Goal: Find specific page/section: Find specific page/section

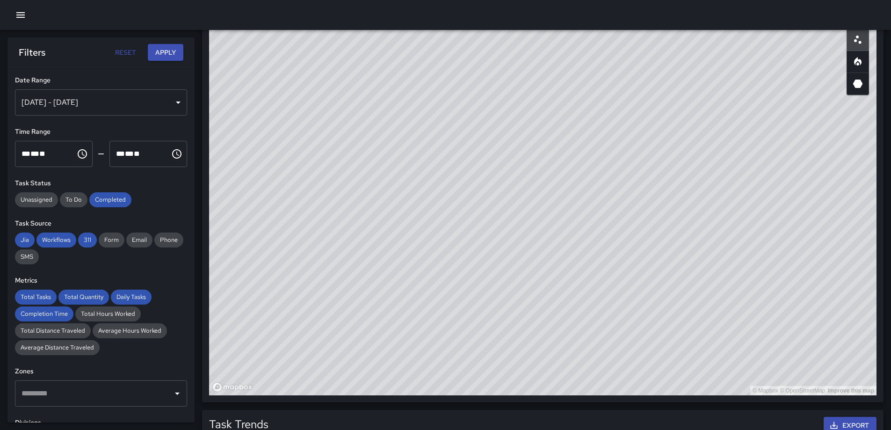
scroll to position [94, 0]
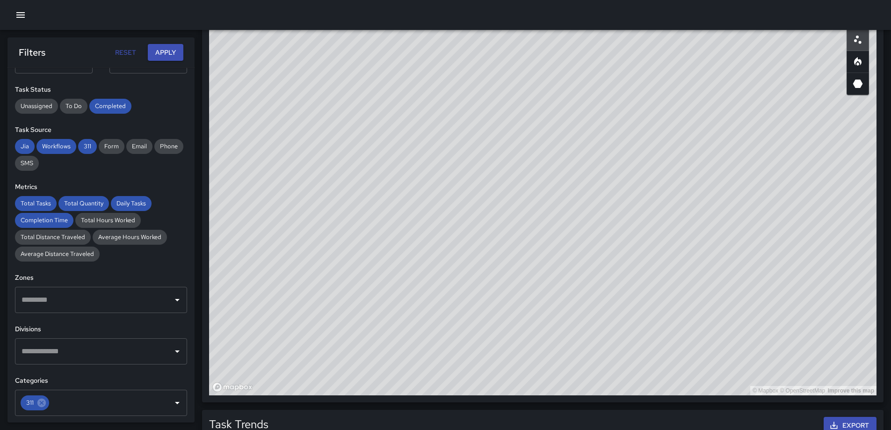
drag, startPoint x: 778, startPoint y: 224, endPoint x: 721, endPoint y: 229, distance: 56.7
click at [721, 229] on div "© Mapbox © OpenStreetMap Improve this map" at bounding box center [542, 208] width 667 height 374
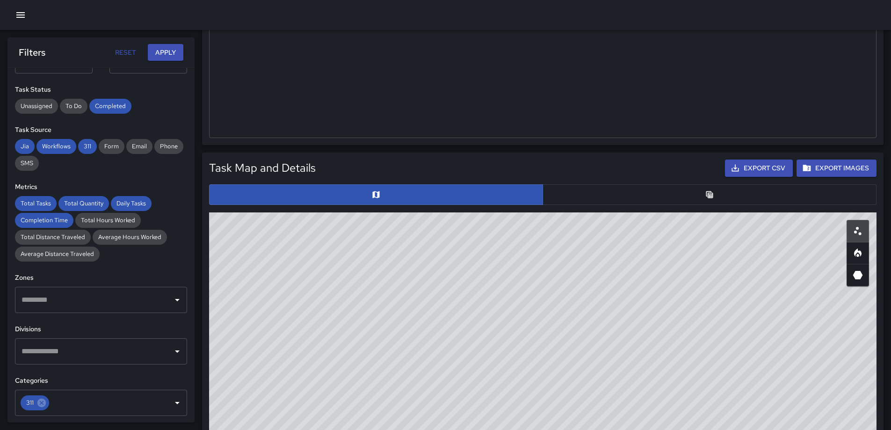
scroll to position [322, 0]
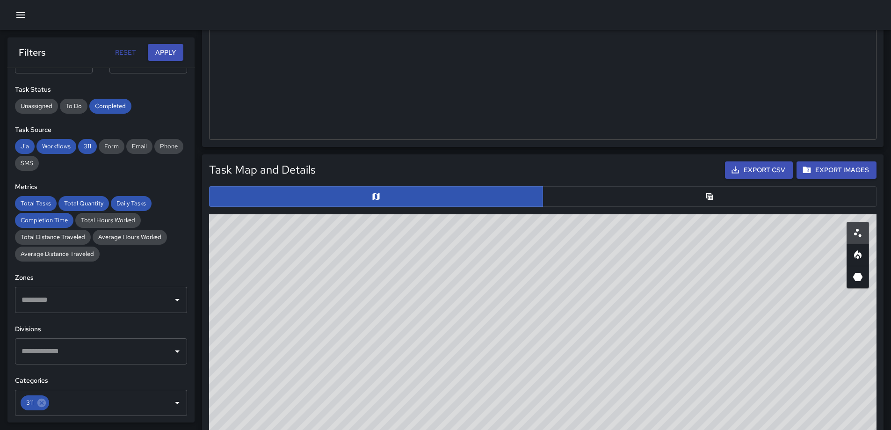
click at [693, 191] on button "button" at bounding box center [710, 196] width 334 height 21
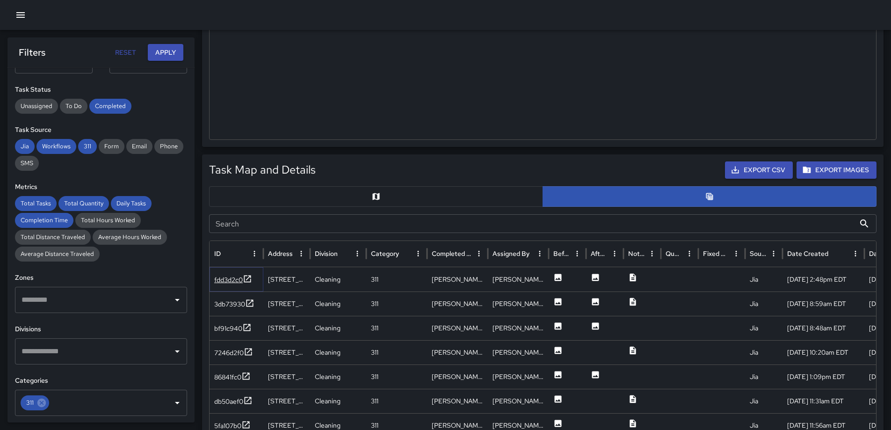
click at [246, 280] on icon at bounding box center [247, 278] width 9 height 9
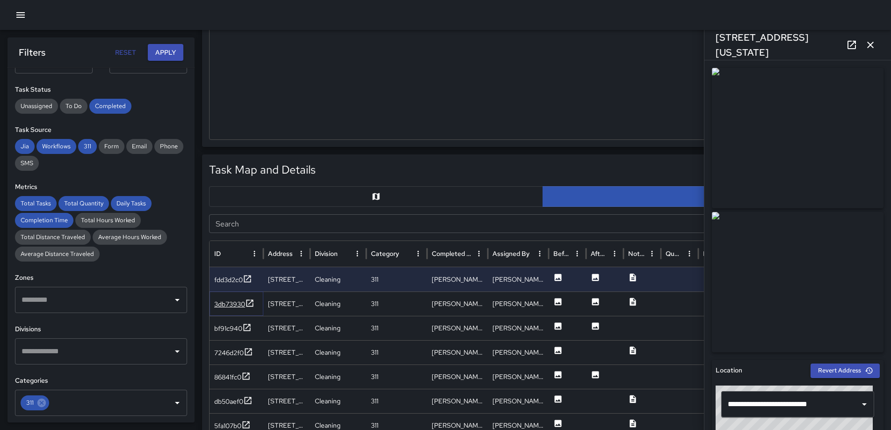
click at [253, 302] on icon at bounding box center [249, 302] width 9 height 9
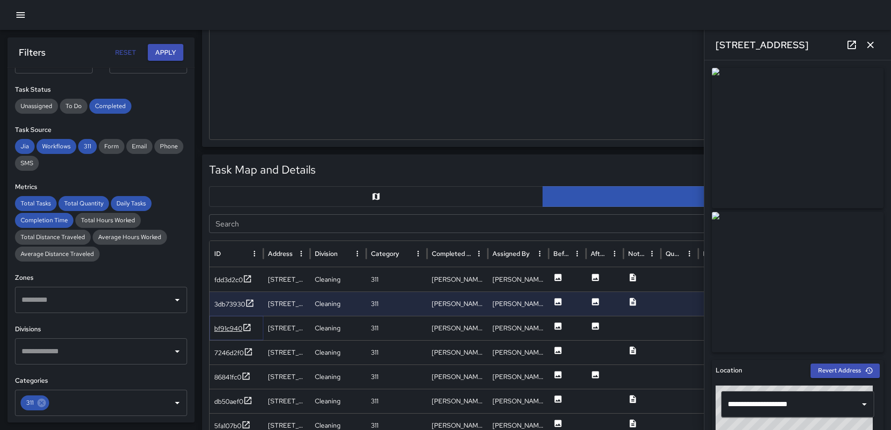
click at [249, 327] on icon at bounding box center [246, 327] width 9 height 9
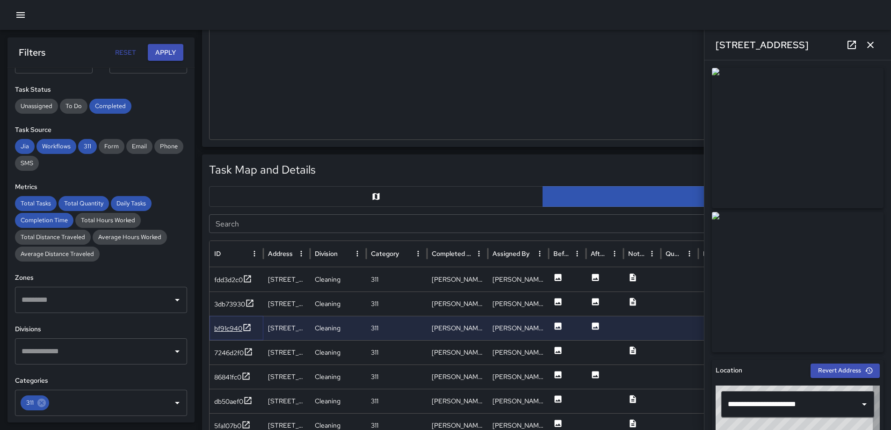
type input "**********"
click at [250, 354] on icon at bounding box center [248, 351] width 9 height 9
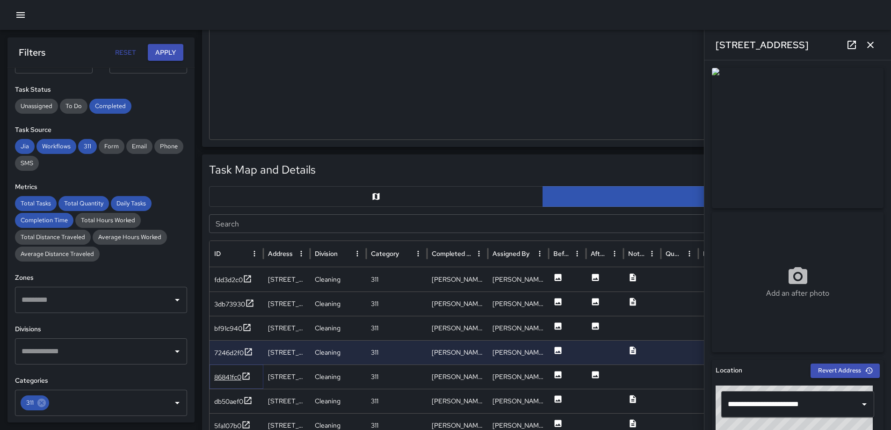
click at [250, 377] on icon at bounding box center [246, 375] width 7 height 7
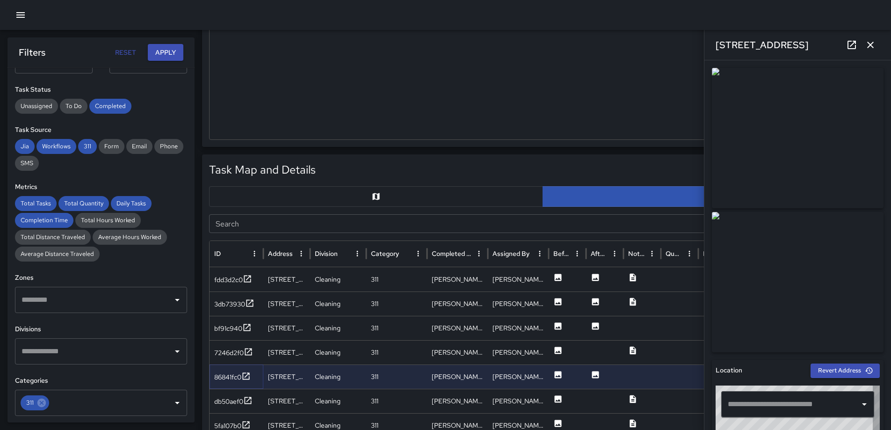
type input "**********"
click at [247, 400] on icon at bounding box center [247, 400] width 9 height 9
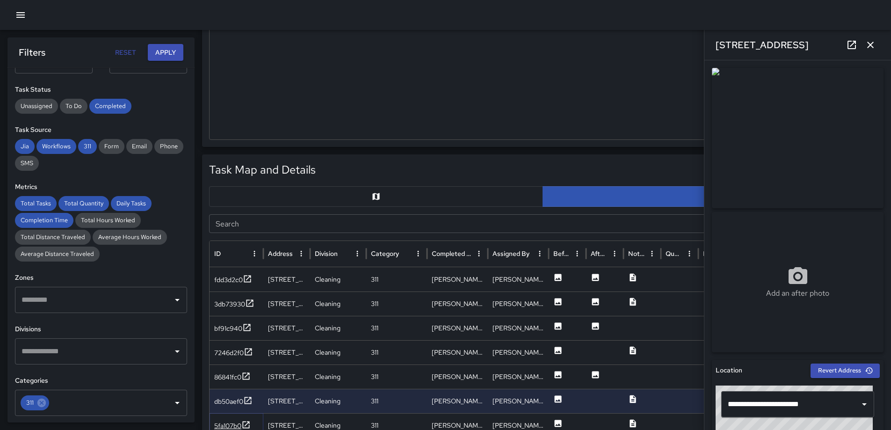
click at [250, 421] on icon at bounding box center [246, 424] width 7 height 7
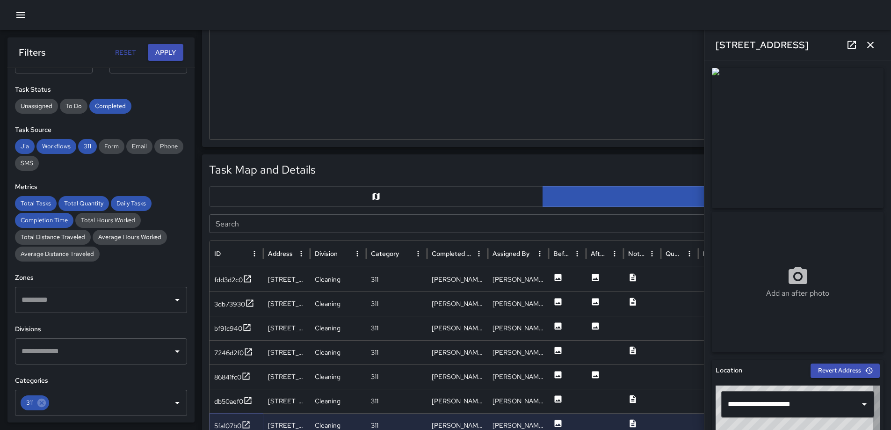
type input "**********"
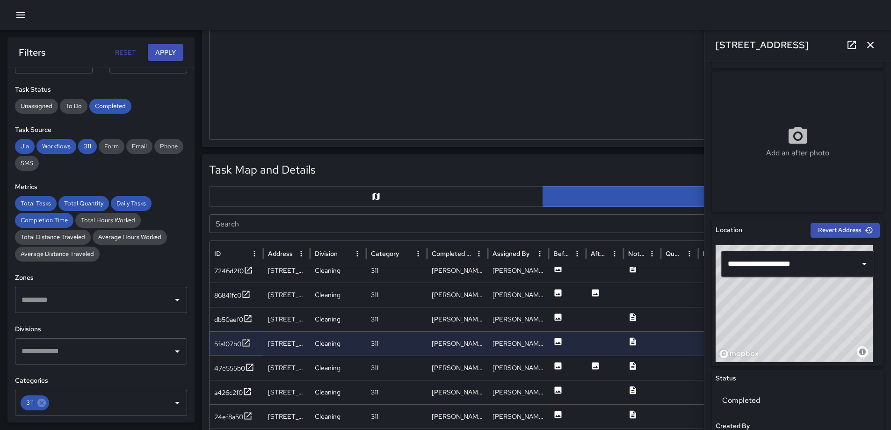
scroll to position [87, 0]
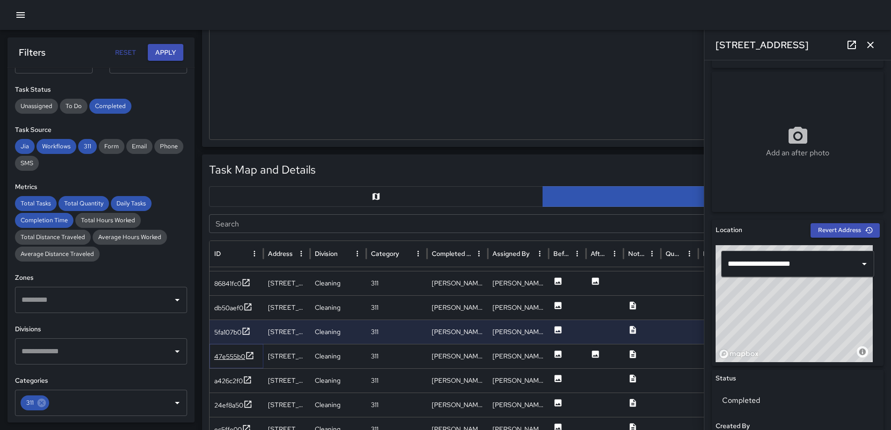
click at [247, 356] on icon at bounding box center [249, 355] width 9 height 9
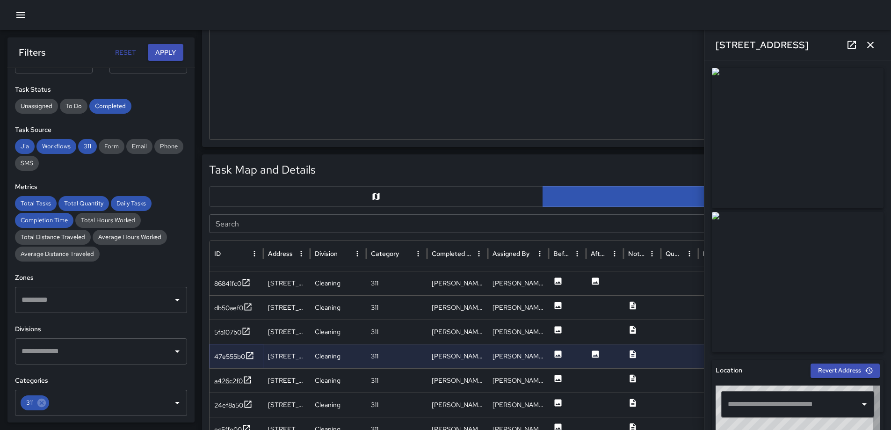
type input "**********"
click at [251, 384] on icon at bounding box center [247, 379] width 9 height 9
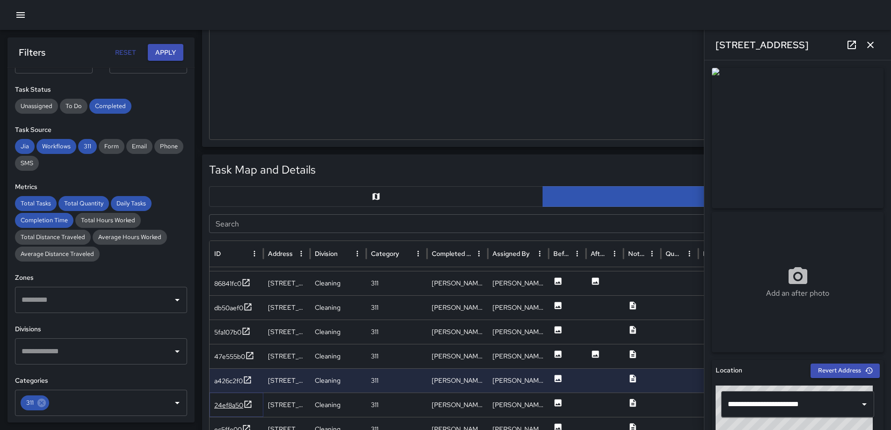
click at [249, 402] on icon at bounding box center [247, 403] width 9 height 9
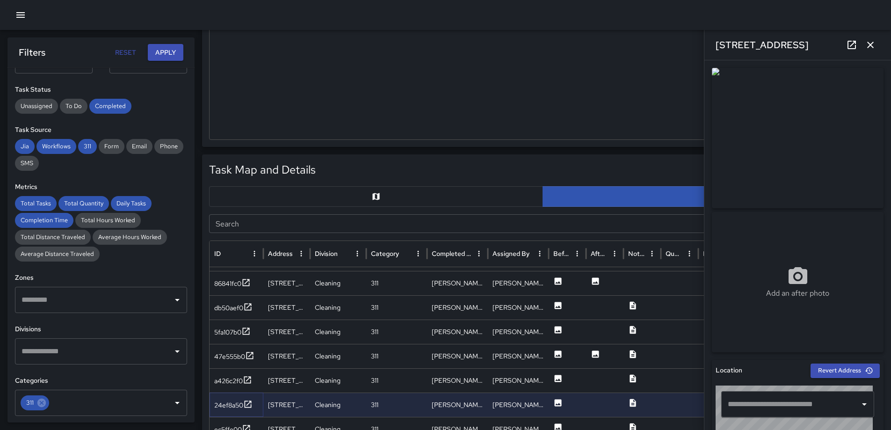
type input "**********"
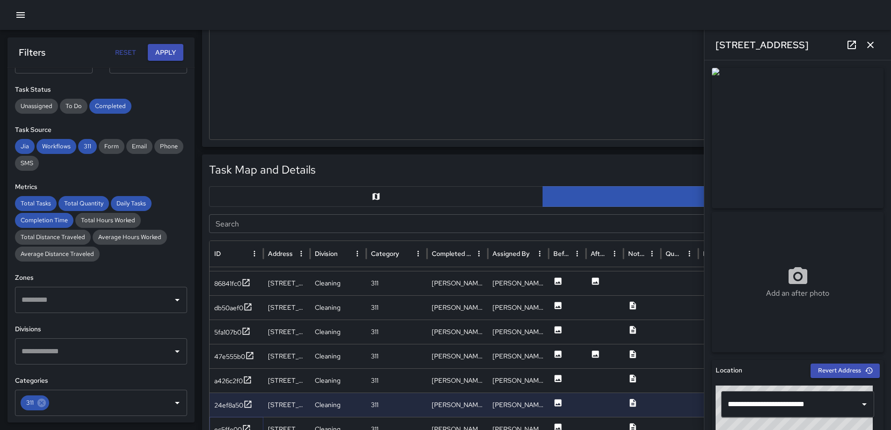
click at [247, 425] on icon at bounding box center [246, 428] width 9 height 9
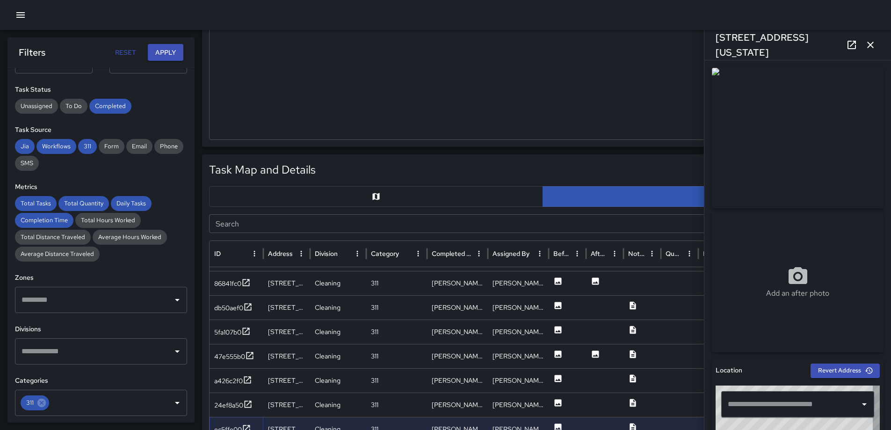
type input "**********"
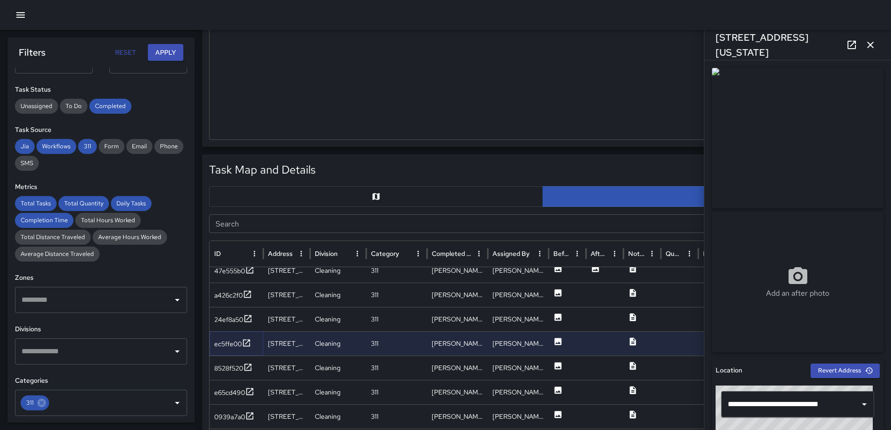
scroll to position [173, 0]
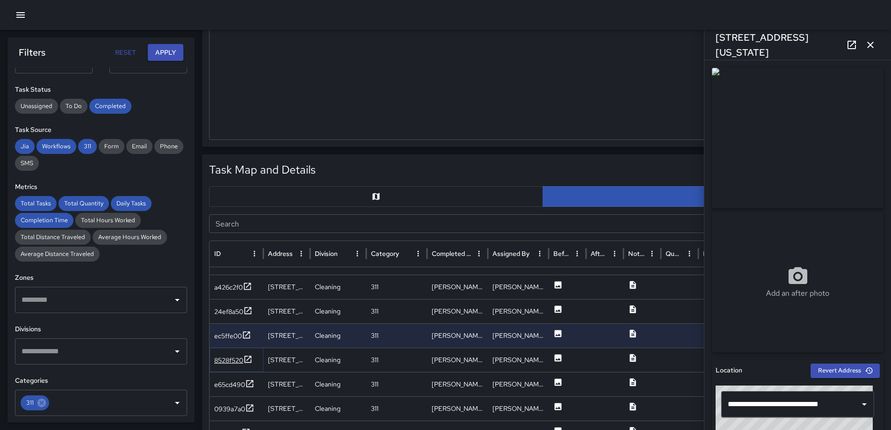
click at [249, 360] on icon at bounding box center [247, 359] width 9 height 9
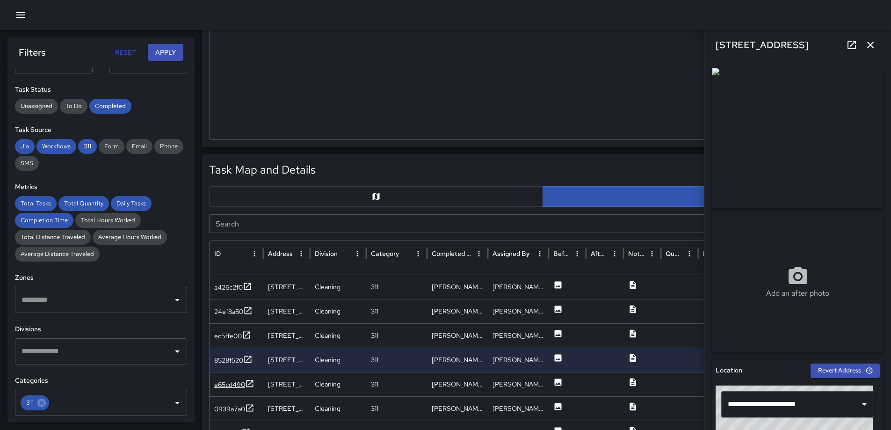
click at [251, 384] on icon at bounding box center [249, 383] width 9 height 9
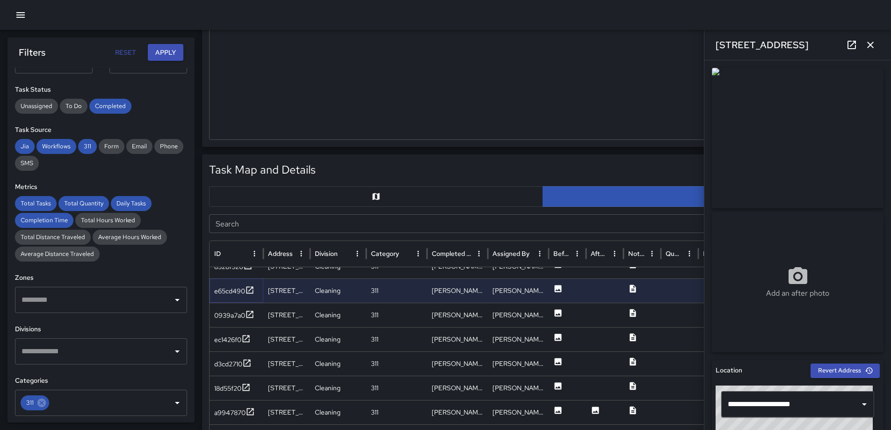
scroll to position [260, 0]
click at [252, 316] on icon at bounding box center [249, 314] width 9 height 9
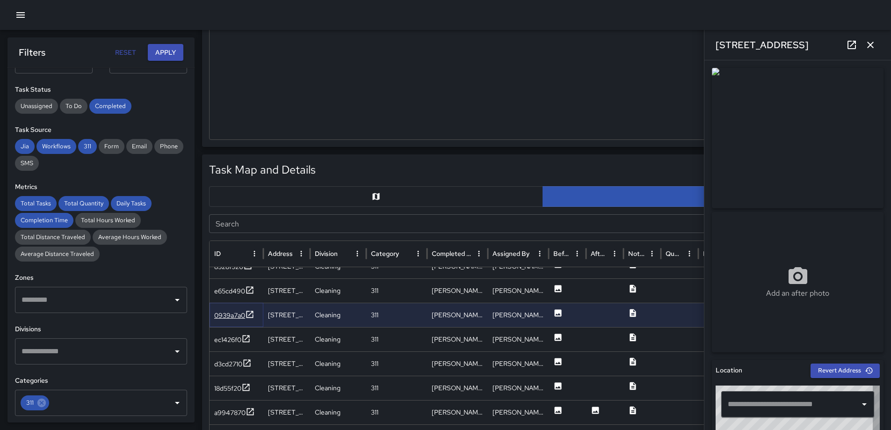
type input "**********"
click at [246, 340] on icon at bounding box center [245, 338] width 9 height 9
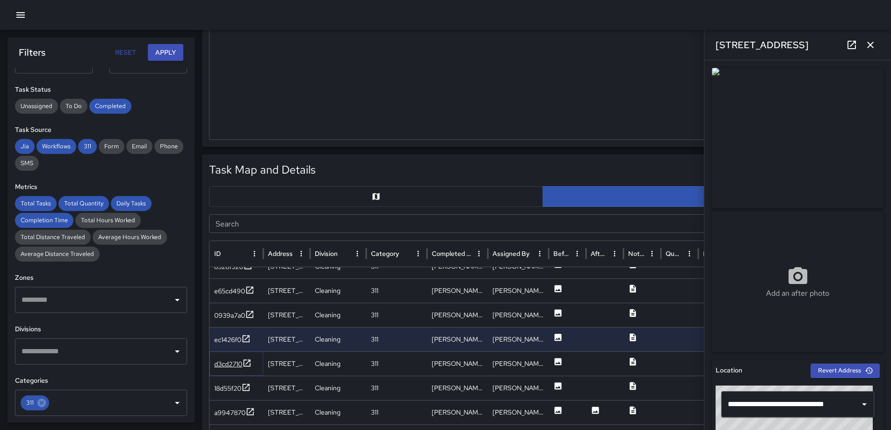
click at [251, 362] on icon at bounding box center [246, 362] width 9 height 9
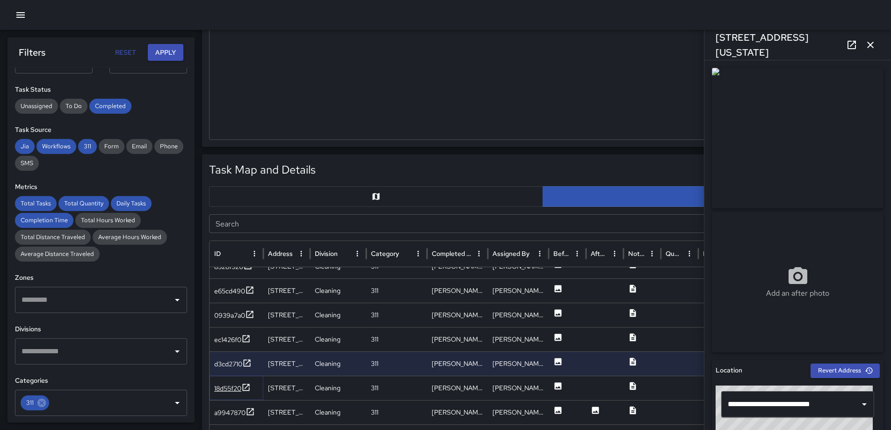
click at [237, 386] on div "18d55f20" at bounding box center [227, 388] width 27 height 9
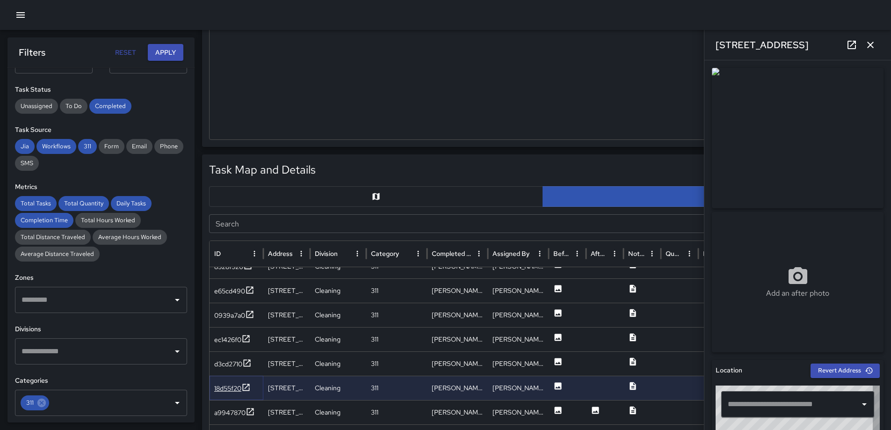
type input "**********"
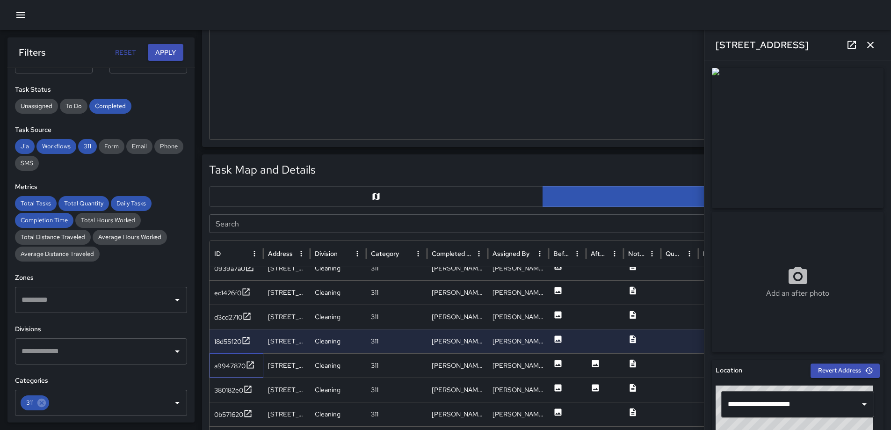
click at [244, 359] on div "a9947870" at bounding box center [237, 365] width 54 height 24
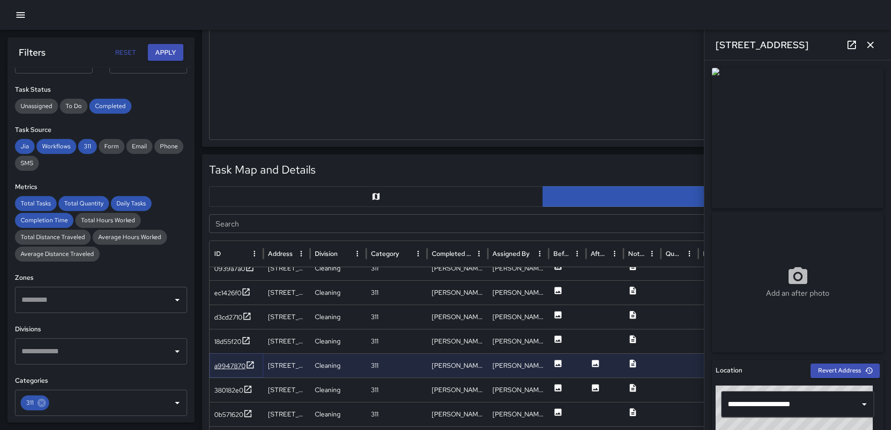
click at [243, 364] on div "a9947870" at bounding box center [229, 365] width 31 height 9
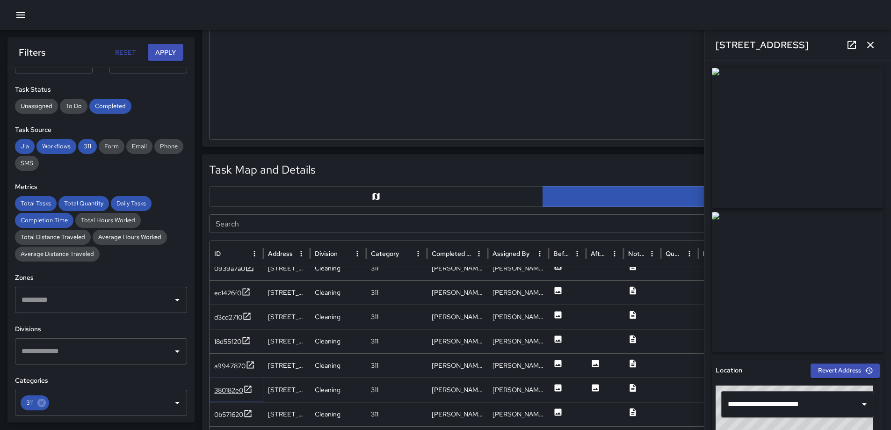
click at [244, 390] on icon at bounding box center [247, 388] width 9 height 9
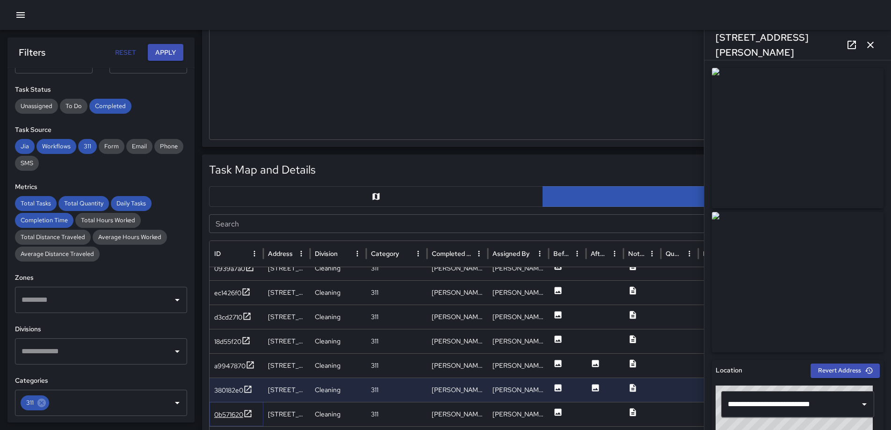
click at [243, 410] on div "0b571620" at bounding box center [228, 414] width 29 height 9
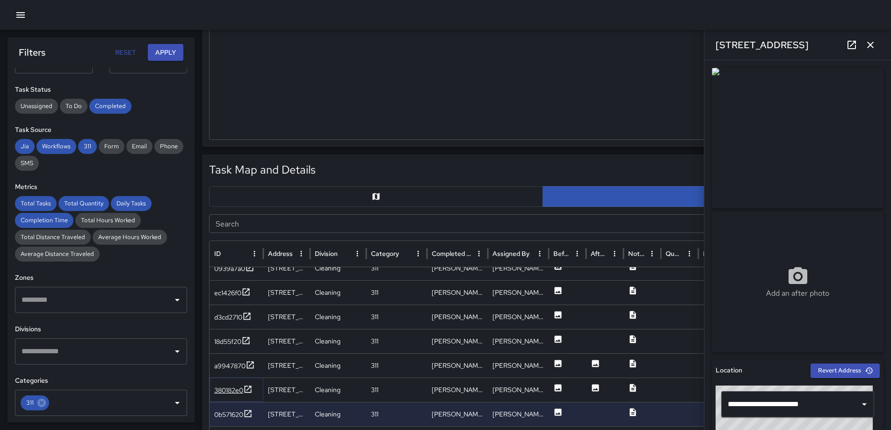
click at [244, 391] on icon at bounding box center [247, 388] width 9 height 9
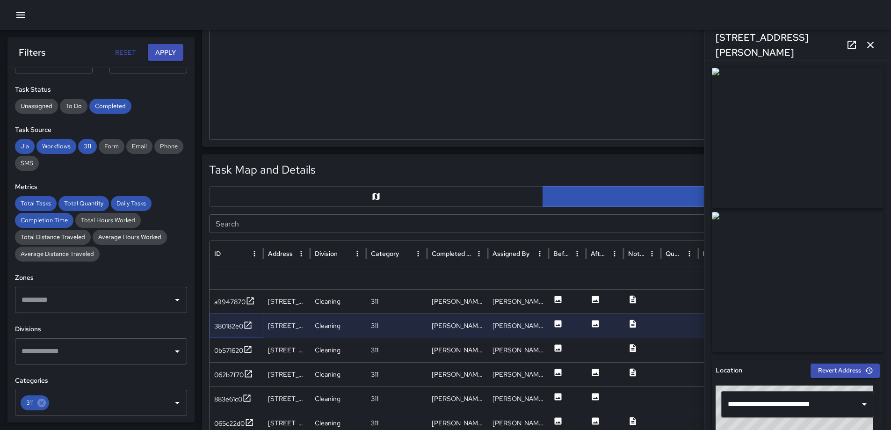
scroll to position [389, 0]
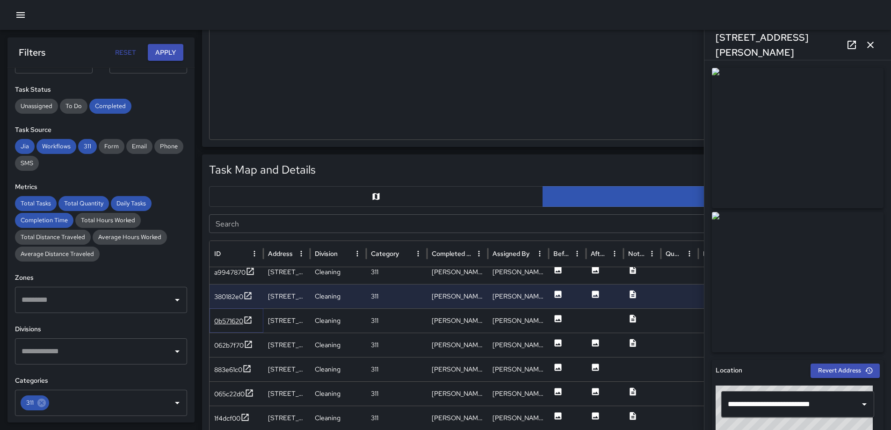
click at [251, 321] on icon at bounding box center [247, 319] width 9 height 9
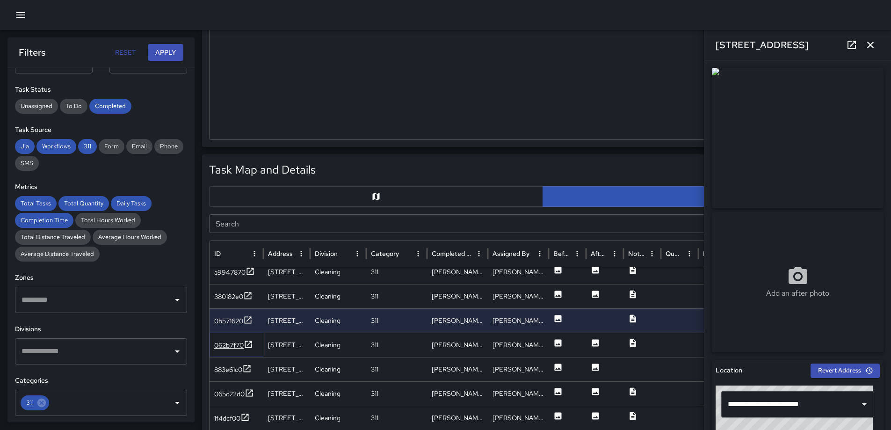
click at [247, 340] on icon at bounding box center [248, 344] width 9 height 9
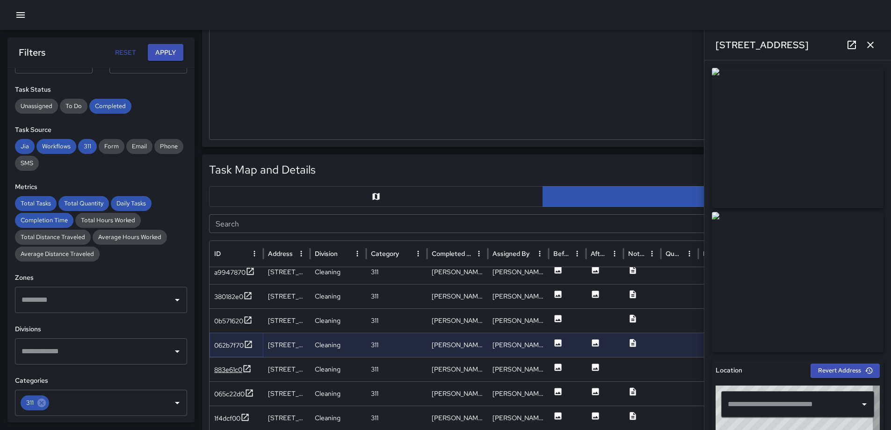
type input "**********"
click at [250, 369] on icon at bounding box center [246, 368] width 9 height 9
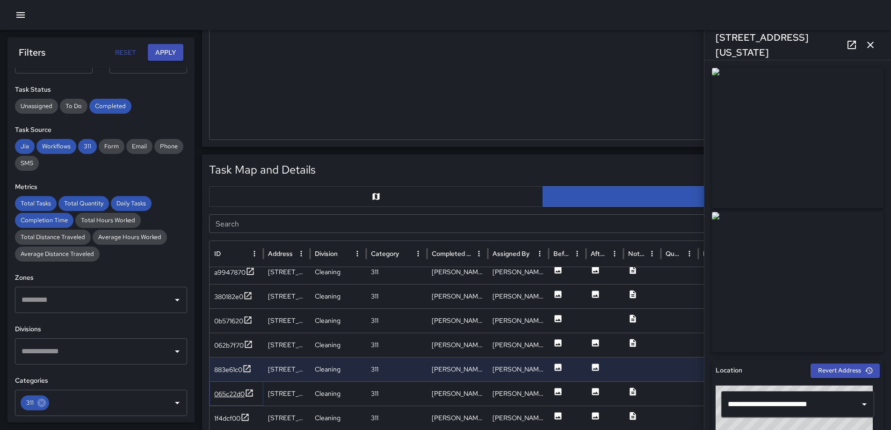
click at [250, 391] on icon at bounding box center [249, 392] width 9 height 9
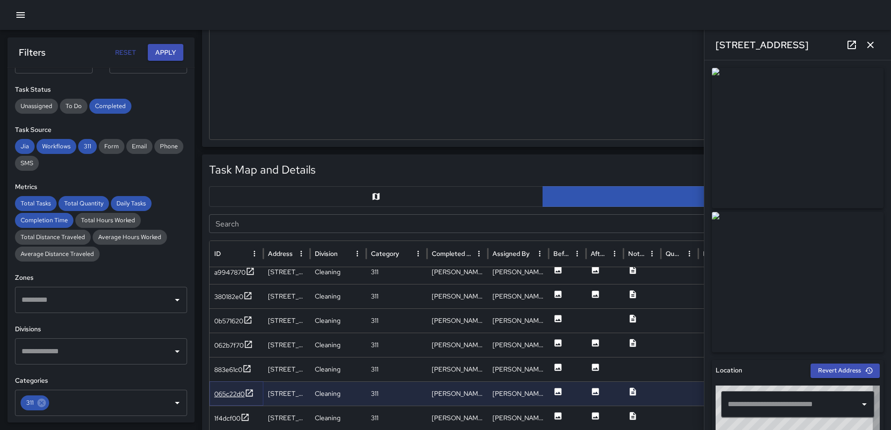
type input "**********"
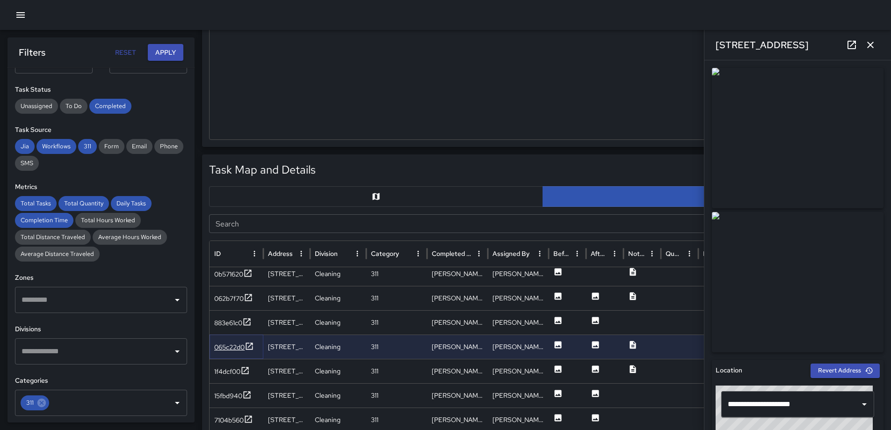
scroll to position [433, 0]
click at [247, 371] on icon at bounding box center [244, 370] width 9 height 9
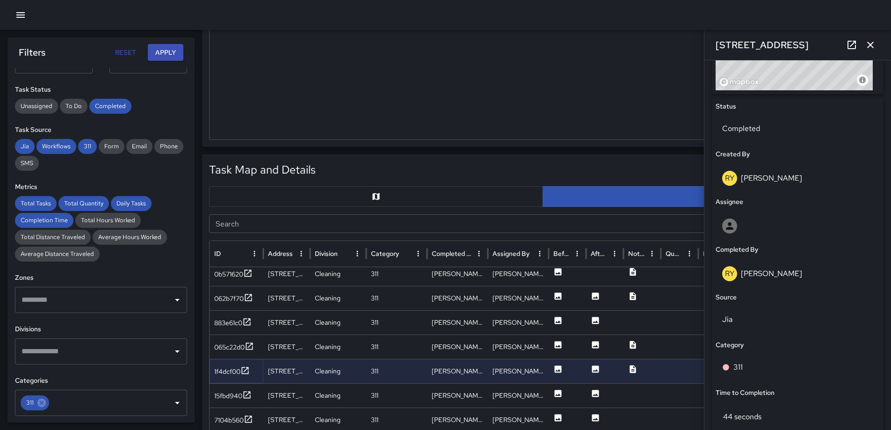
scroll to position [567, 0]
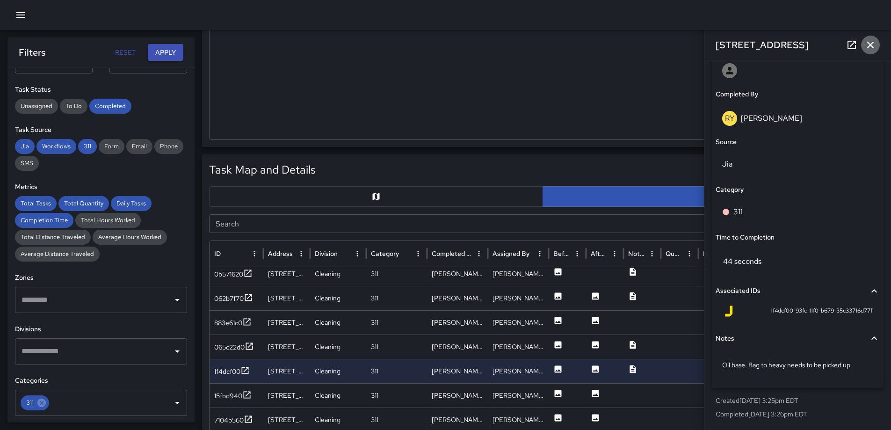
click at [875, 38] on button "button" at bounding box center [870, 45] width 19 height 19
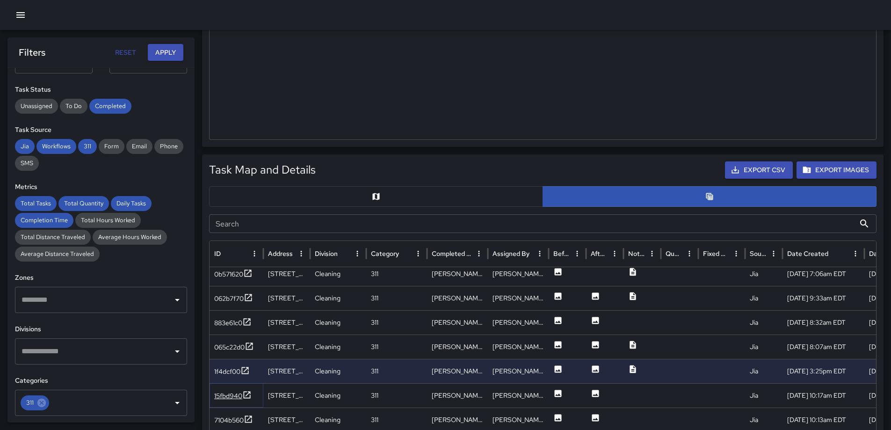
click at [247, 392] on icon at bounding box center [246, 394] width 9 height 9
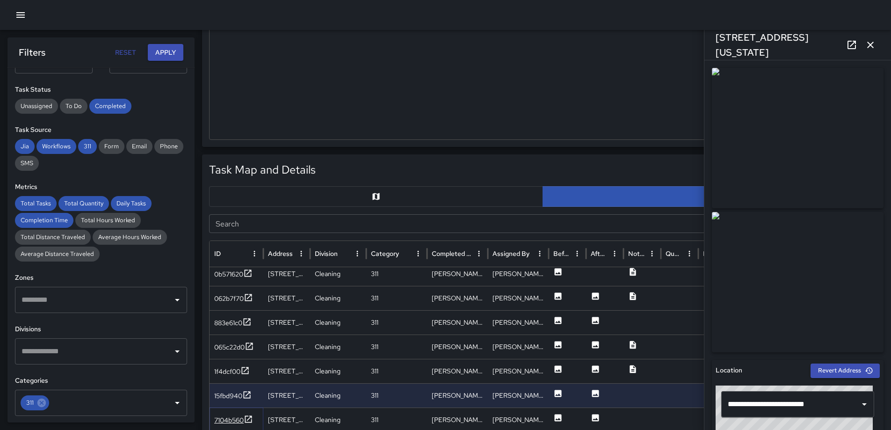
click at [247, 418] on icon at bounding box center [248, 418] width 9 height 9
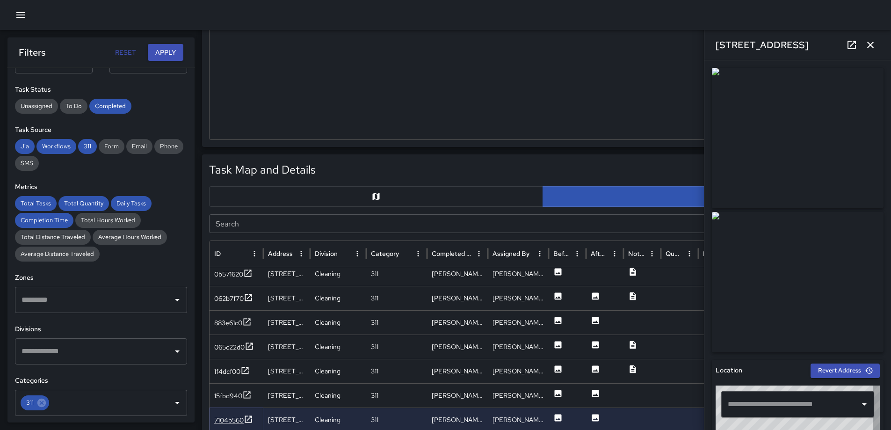
type input "**********"
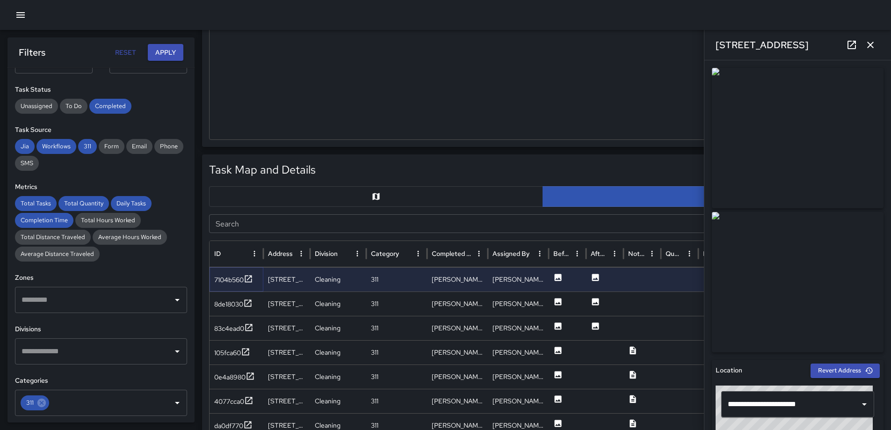
scroll to position [562, 0]
click at [247, 297] on div "8de18030" at bounding box center [237, 303] width 54 height 24
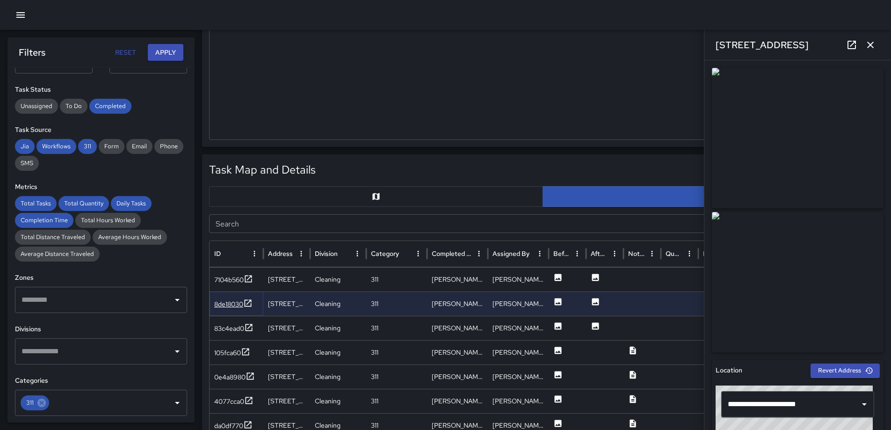
click at [247, 304] on icon at bounding box center [247, 302] width 9 height 9
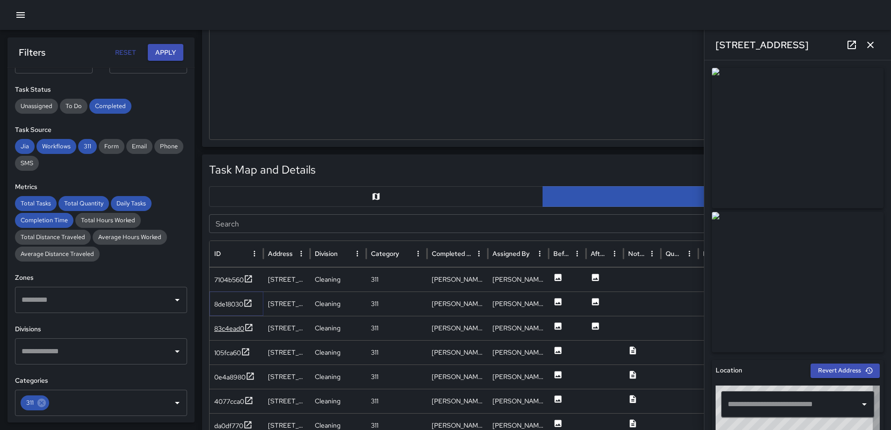
type input "**********"
click at [248, 325] on icon at bounding box center [248, 327] width 9 height 9
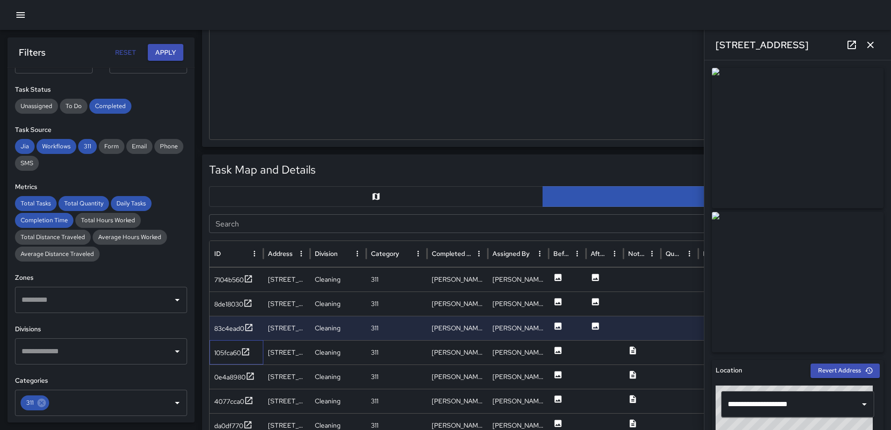
click at [251, 351] on div "105fca60" at bounding box center [237, 352] width 54 height 24
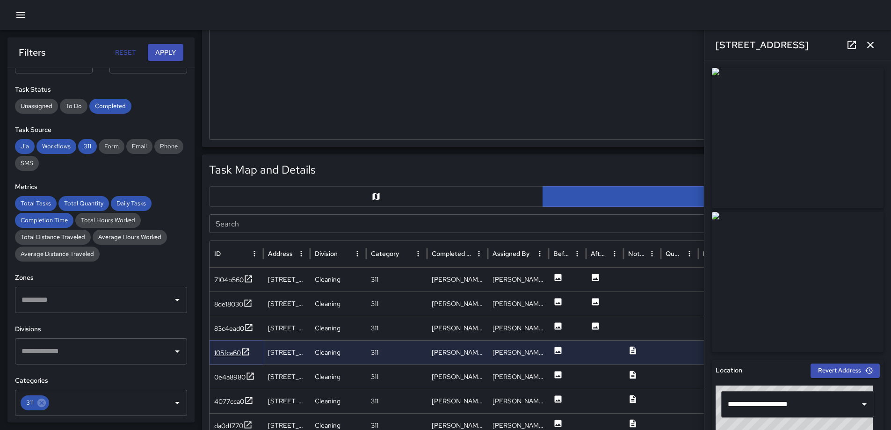
click at [245, 350] on icon at bounding box center [245, 351] width 9 height 9
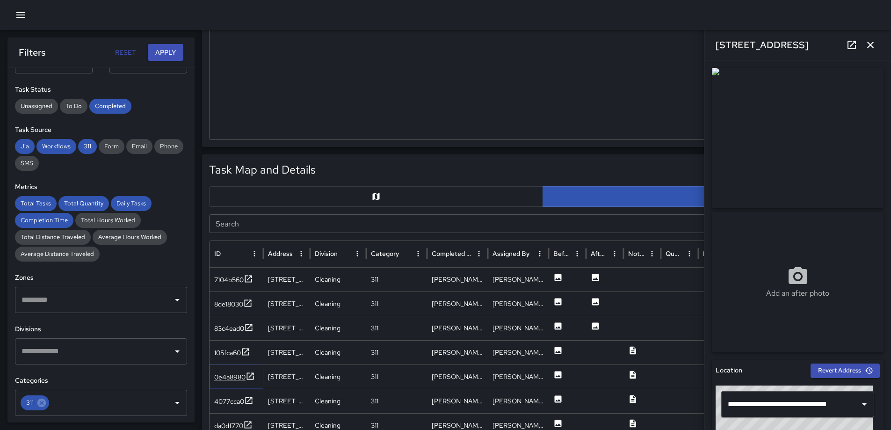
click at [247, 375] on icon at bounding box center [250, 375] width 7 height 7
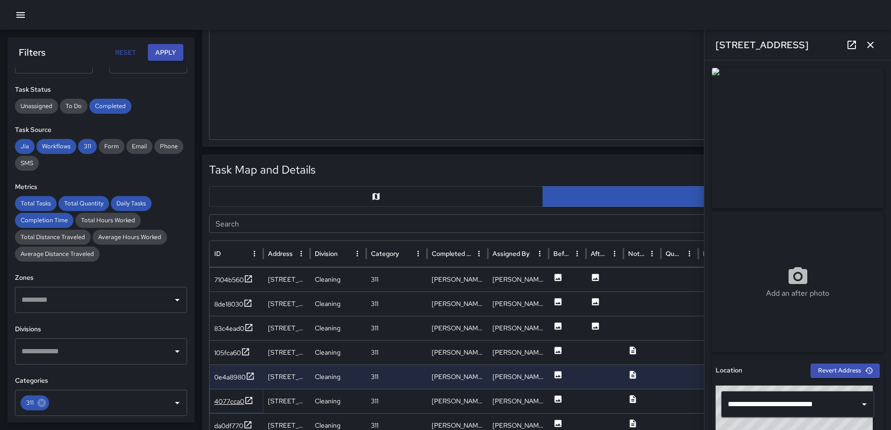
click at [250, 399] on icon at bounding box center [249, 400] width 7 height 7
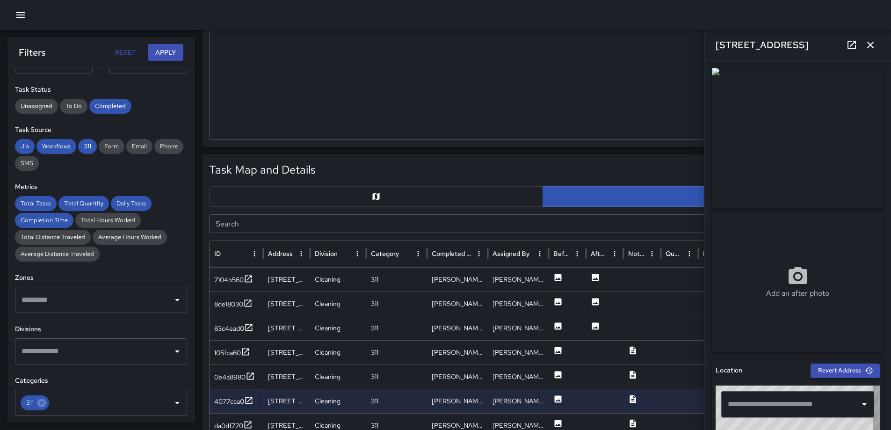
type input "**********"
click at [251, 422] on icon at bounding box center [247, 424] width 9 height 9
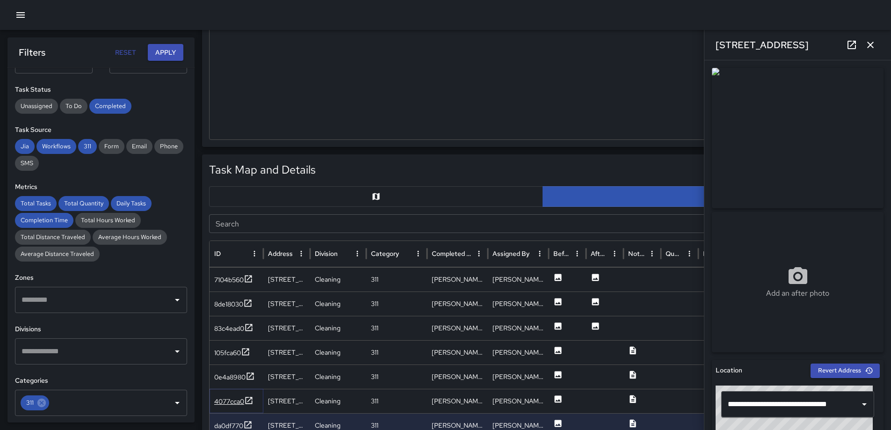
click at [250, 397] on icon at bounding box center [248, 400] width 9 height 9
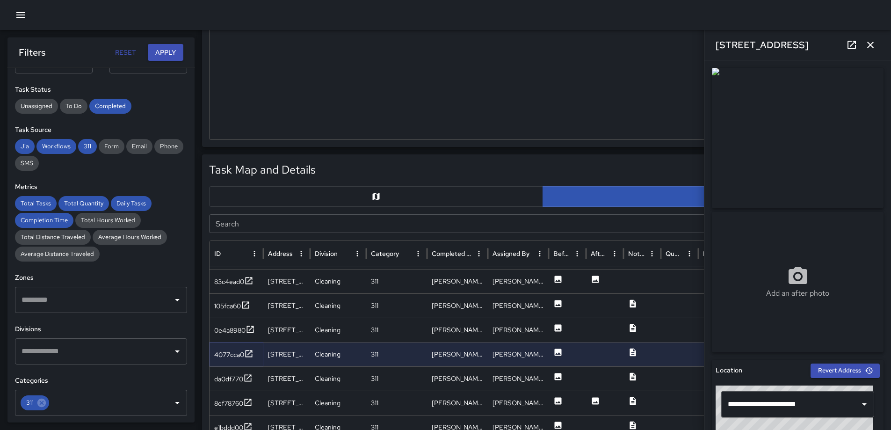
scroll to position [606, 0]
click at [245, 402] on icon at bounding box center [247, 402] width 9 height 9
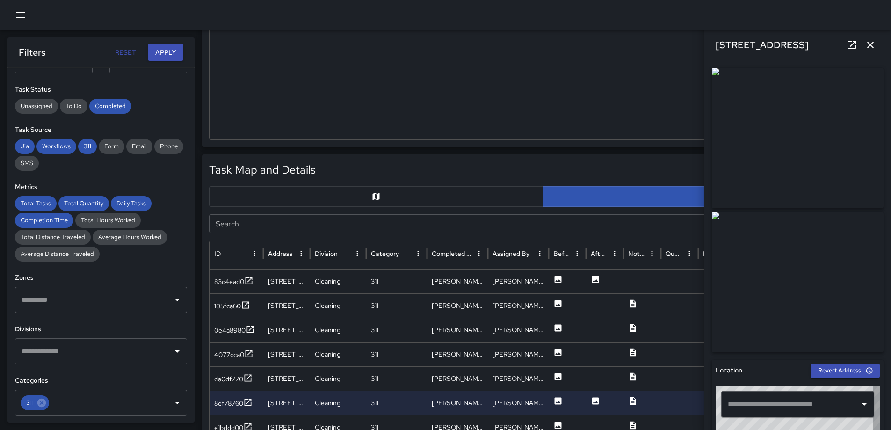
type input "**********"
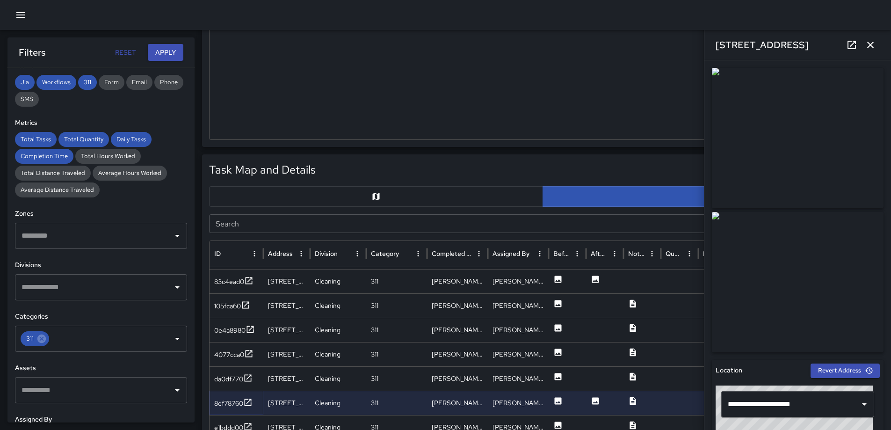
scroll to position [187, 0]
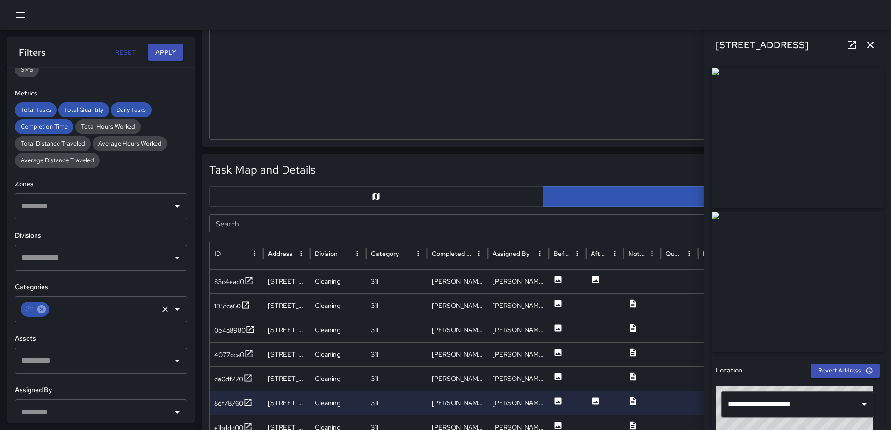
drag, startPoint x: 42, startPoint y: 310, endPoint x: 52, endPoint y: 307, distance: 11.2
click at [42, 311] on icon at bounding box center [41, 309] width 8 height 8
click at [165, 57] on button "Apply" at bounding box center [166, 52] width 36 height 17
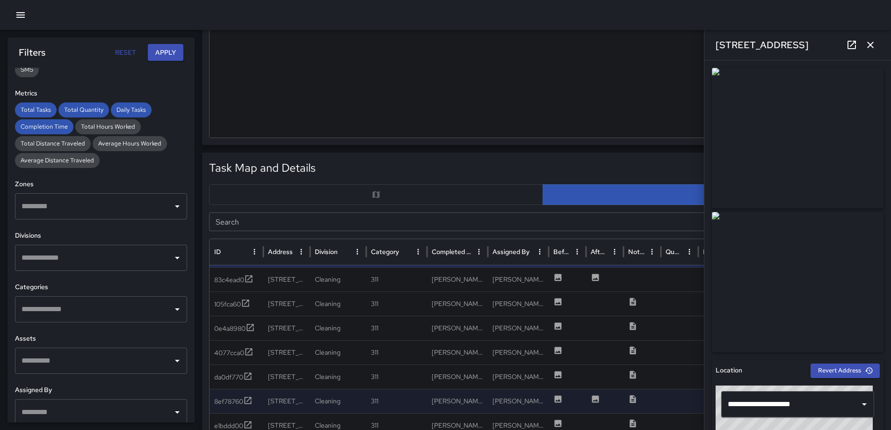
scroll to position [320, 0]
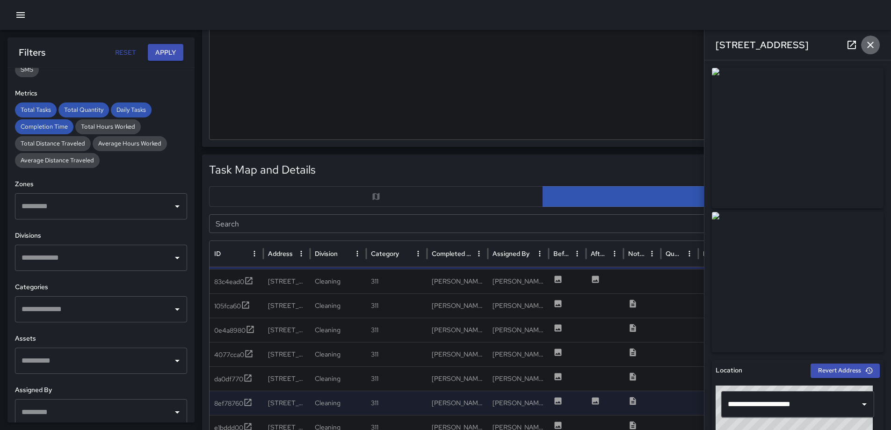
click at [875, 44] on icon "button" at bounding box center [870, 44] width 11 height 11
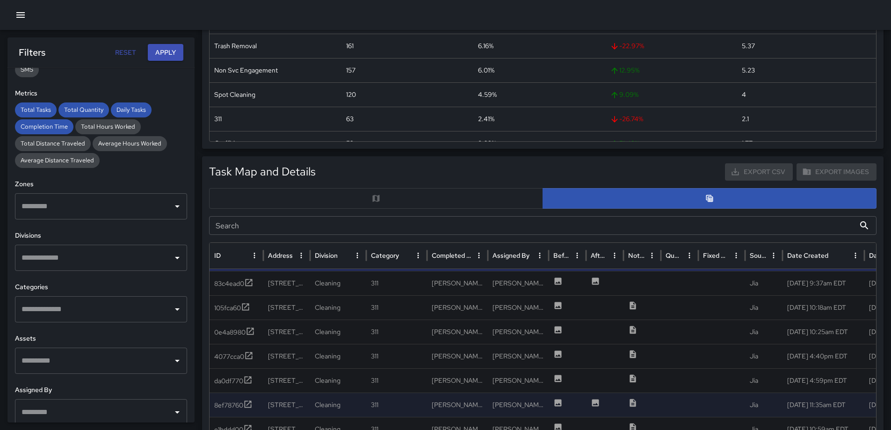
scroll to position [322, 0]
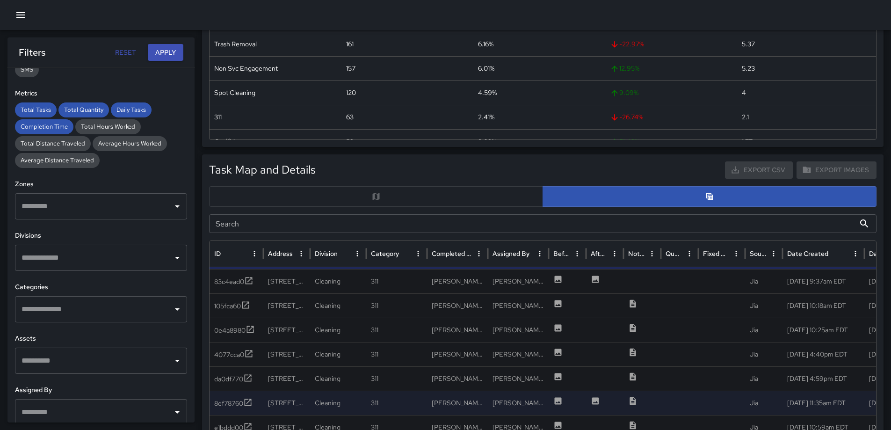
click at [376, 205] on div at bounding box center [542, 196] width 667 height 21
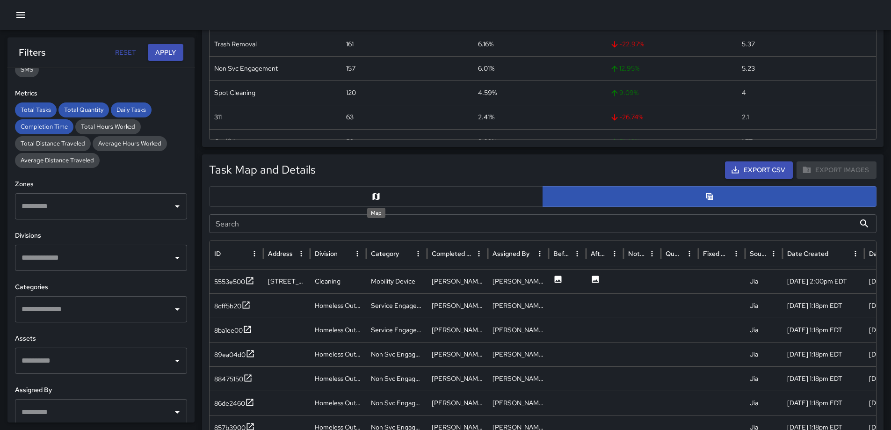
click at [374, 195] on icon "Map" at bounding box center [376, 196] width 7 height 7
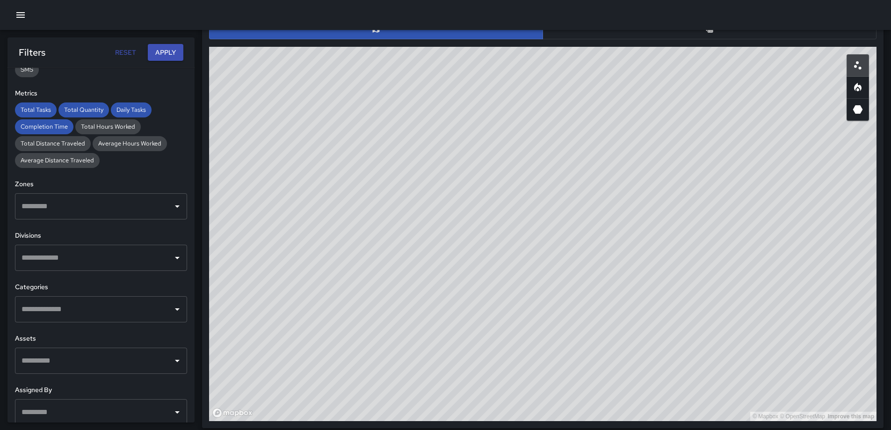
scroll to position [494, 0]
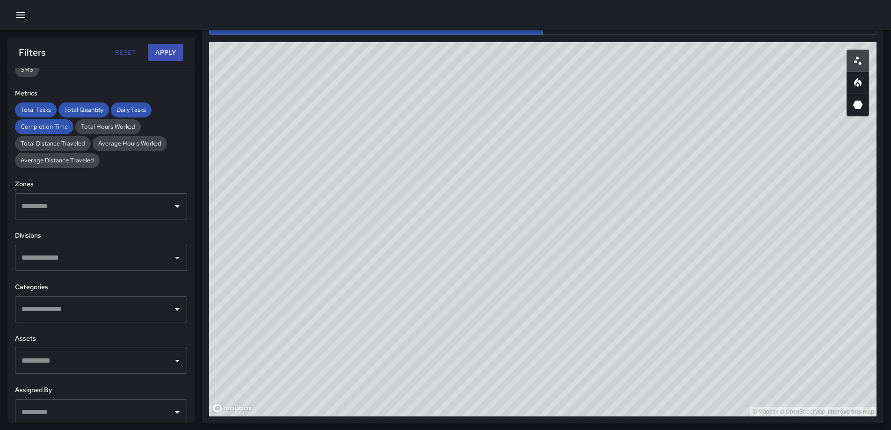
drag, startPoint x: 710, startPoint y: 232, endPoint x: 752, endPoint y: 216, distance: 44.9
click at [752, 216] on div "© Mapbox © OpenStreetMap Improve this map" at bounding box center [542, 229] width 667 height 374
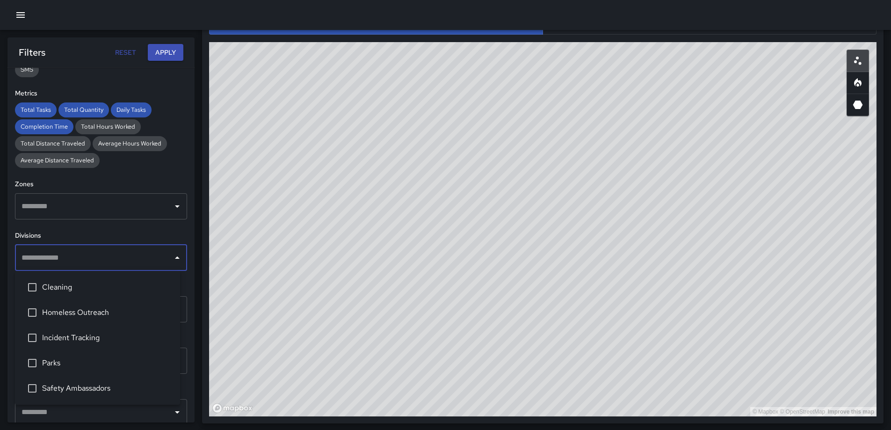
click at [88, 257] on input "text" at bounding box center [94, 258] width 150 height 18
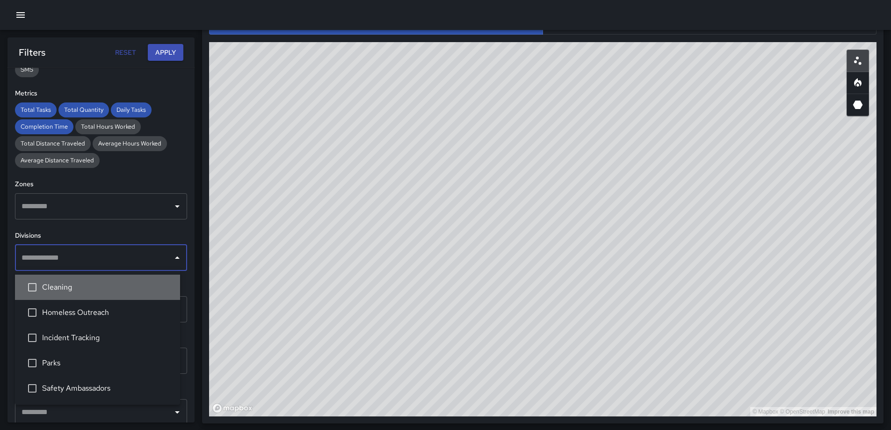
click at [65, 288] on span "Cleaning" at bounding box center [107, 287] width 130 height 11
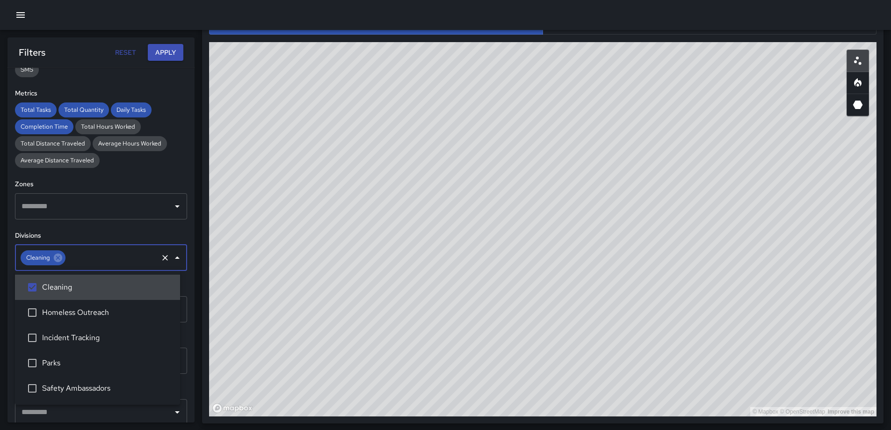
click at [162, 51] on button "Apply" at bounding box center [166, 52] width 36 height 17
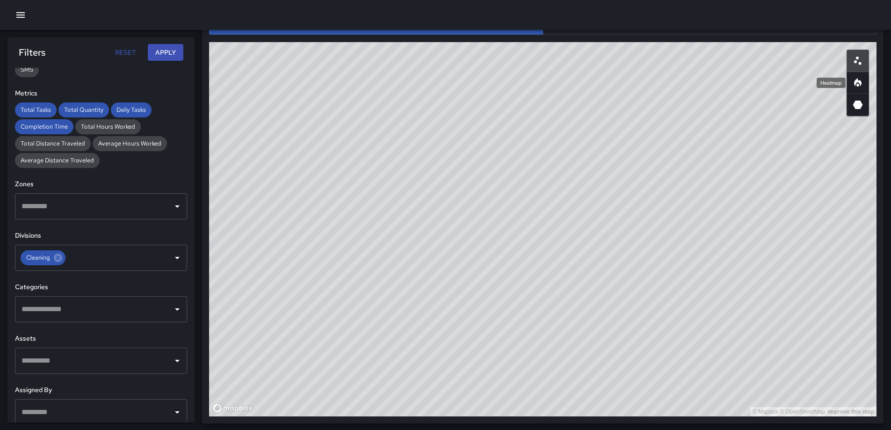
click at [862, 82] on icon "Heatmap" at bounding box center [857, 82] width 11 height 11
drag, startPoint x: 61, startPoint y: 253, endPoint x: 66, endPoint y: 251, distance: 5.5
click at [61, 253] on icon at bounding box center [58, 258] width 10 height 10
click at [172, 255] on icon "Open" at bounding box center [177, 257] width 11 height 11
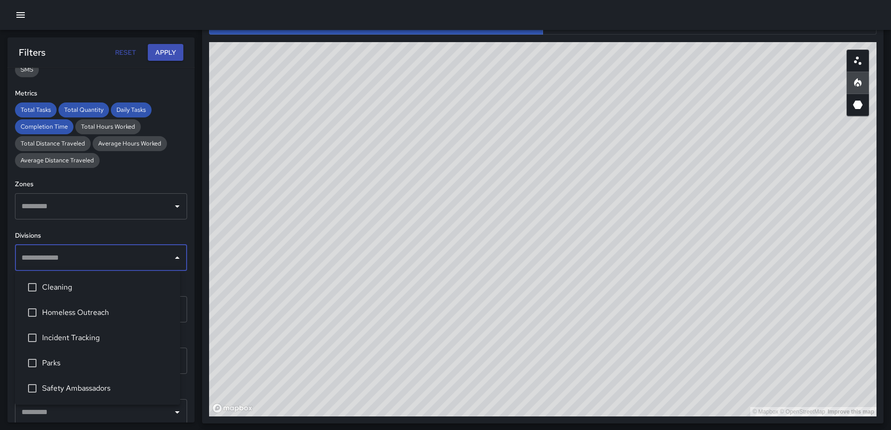
click at [60, 308] on span "Homeless Outreach" at bounding box center [107, 312] width 130 height 11
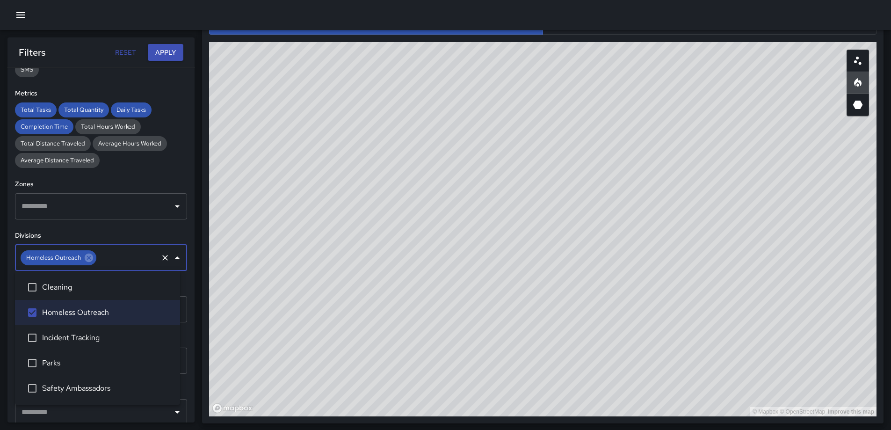
click at [169, 58] on button "Apply" at bounding box center [166, 52] width 36 height 17
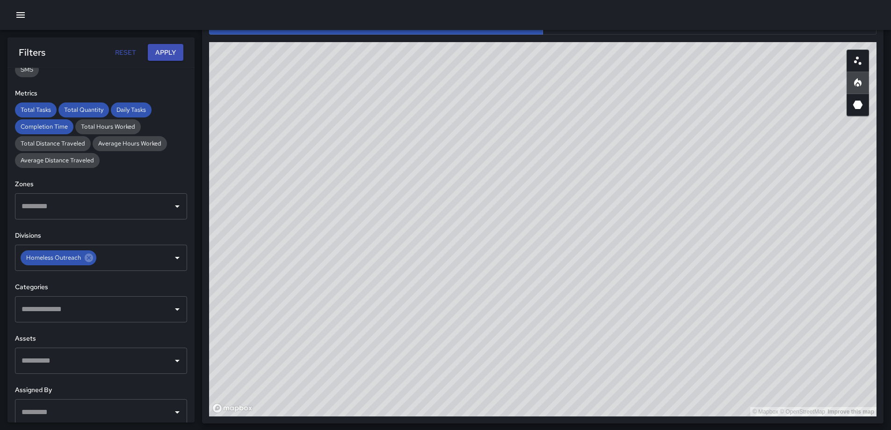
click at [705, 179] on div "© Mapbox © OpenStreetMap Improve this map" at bounding box center [542, 229] width 667 height 374
click at [681, 203] on div "© Mapbox © OpenStreetMap Improve this map" at bounding box center [542, 229] width 667 height 374
